Goal: Information Seeking & Learning: Check status

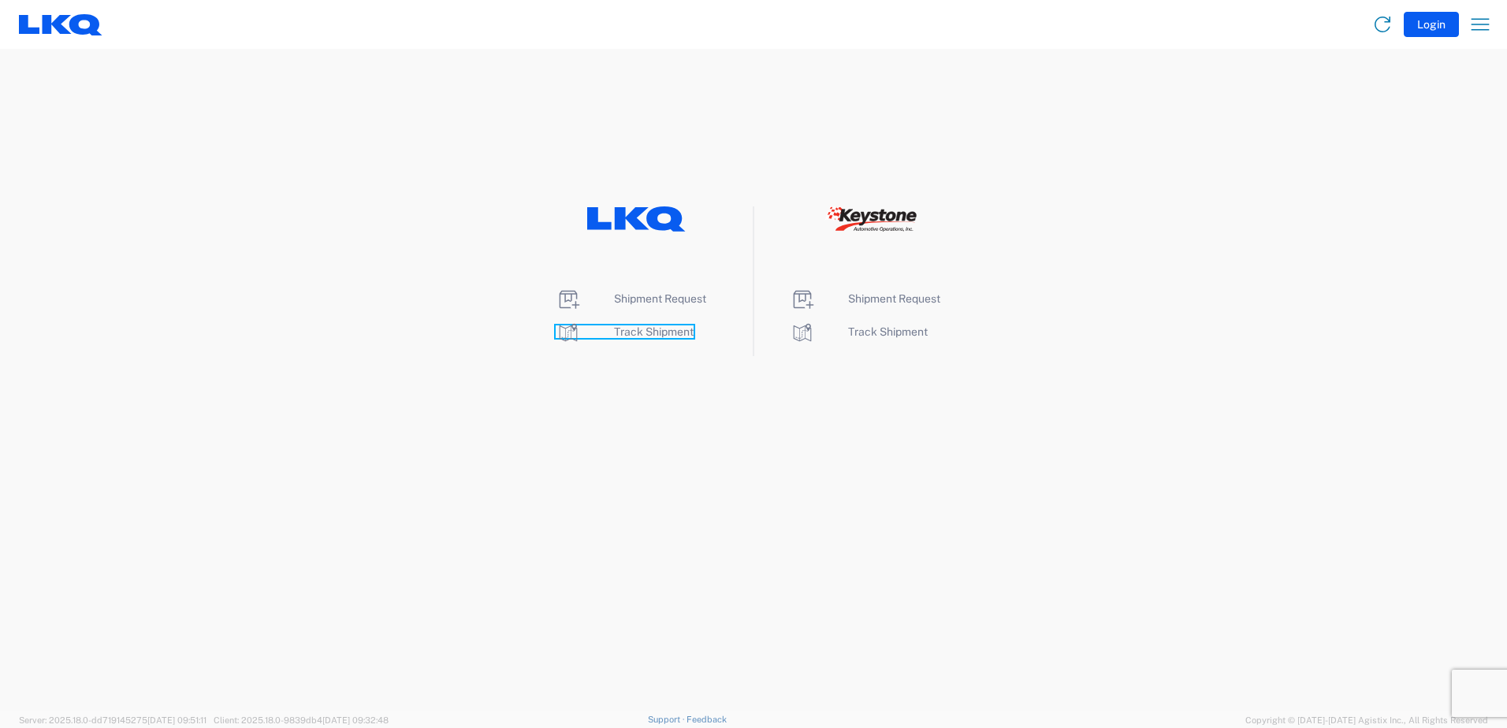
click at [637, 326] on span "Track Shipment" at bounding box center [654, 332] width 80 height 13
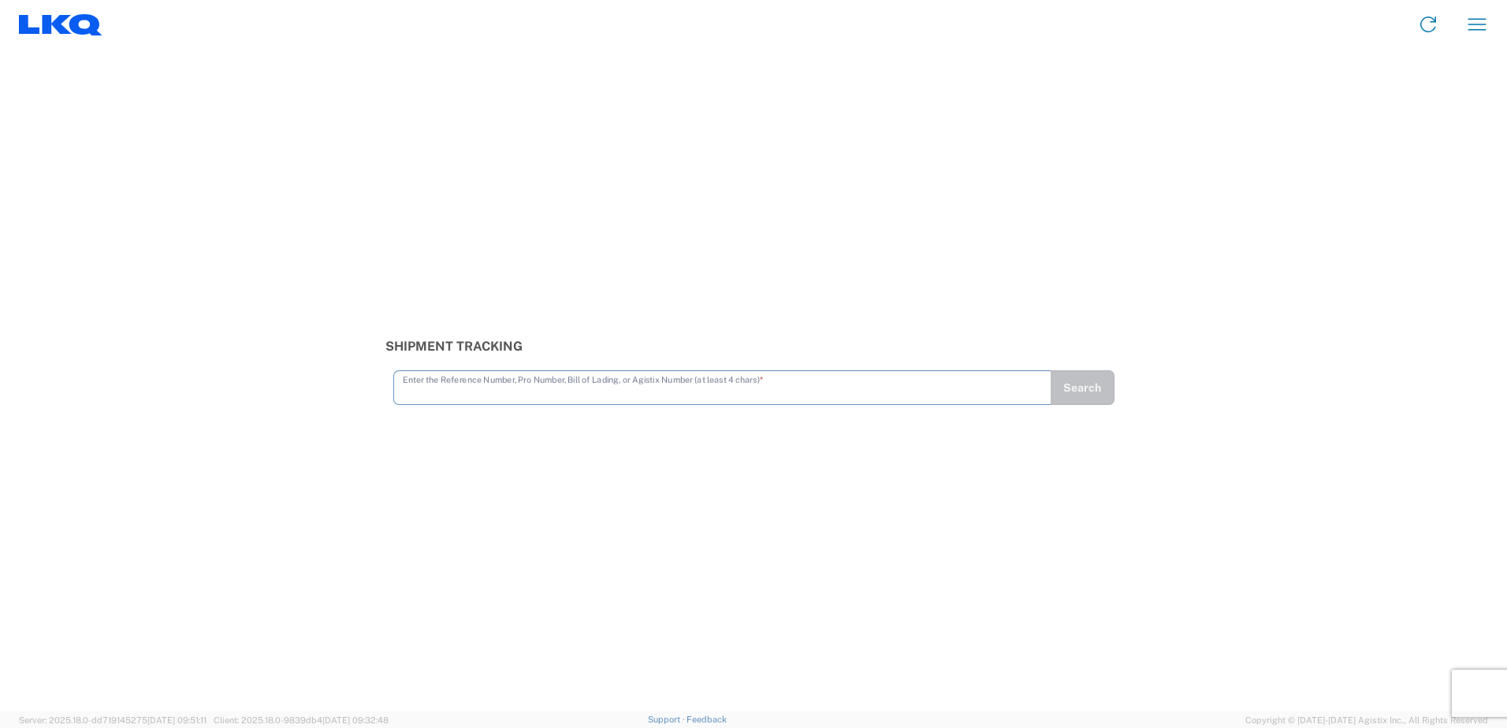
click at [615, 393] on input "text" at bounding box center [722, 387] width 639 height 28
type input "56439374"
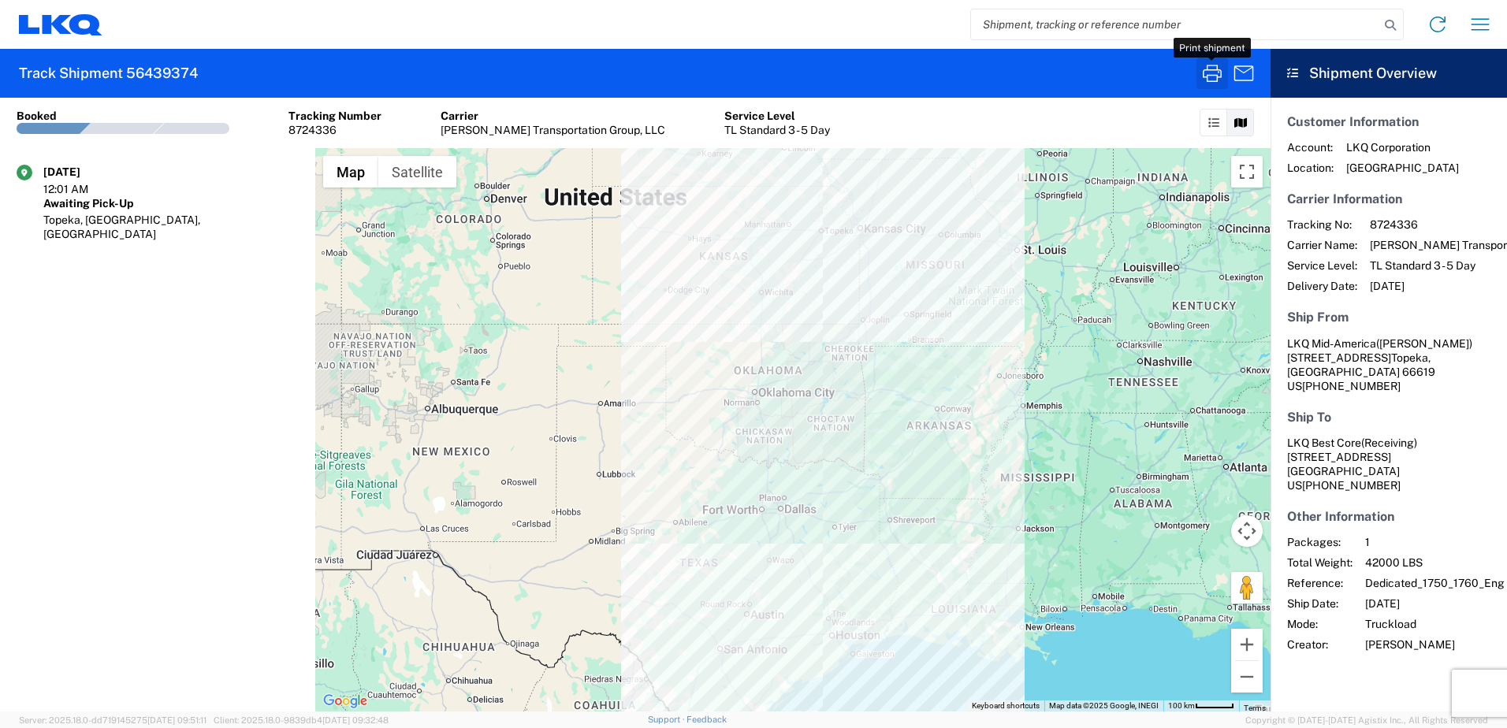
click at [1213, 79] on icon "button" at bounding box center [1212, 73] width 25 height 25
